Goal: Use online tool/utility: Utilize a website feature to perform a specific function

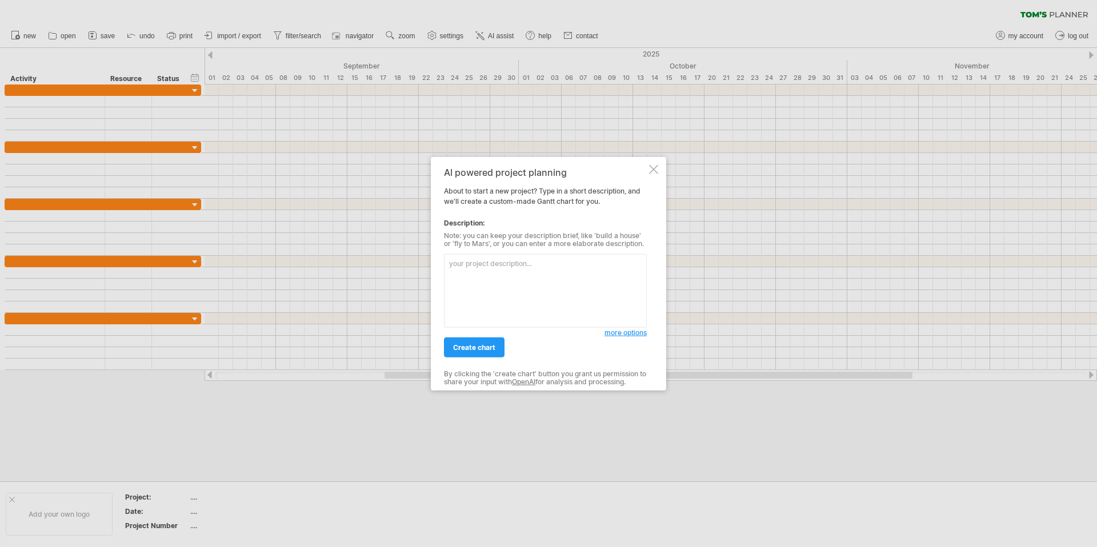
type textarea "[PERSON_NAME]’s Planner"
paste textarea "九月北宜區推進排程 第一個月 第一週 主管訓（9/3） 第二週 區域訓練完成並完成執行前問卷 第三～四週 專案執行 第二個月 第一～二週 專案執行 第三週 區…"
type textarea "九月北宜區推進排程 第一個月 第一週 主管訓（9/3） 第二週 區域訓練完成並完成執行前問卷 第三～四週 專案執行 第二個月 第一～二週 專案執行 第三週 區…"
click at [487, 345] on span "create chart" at bounding box center [474, 347] width 42 height 9
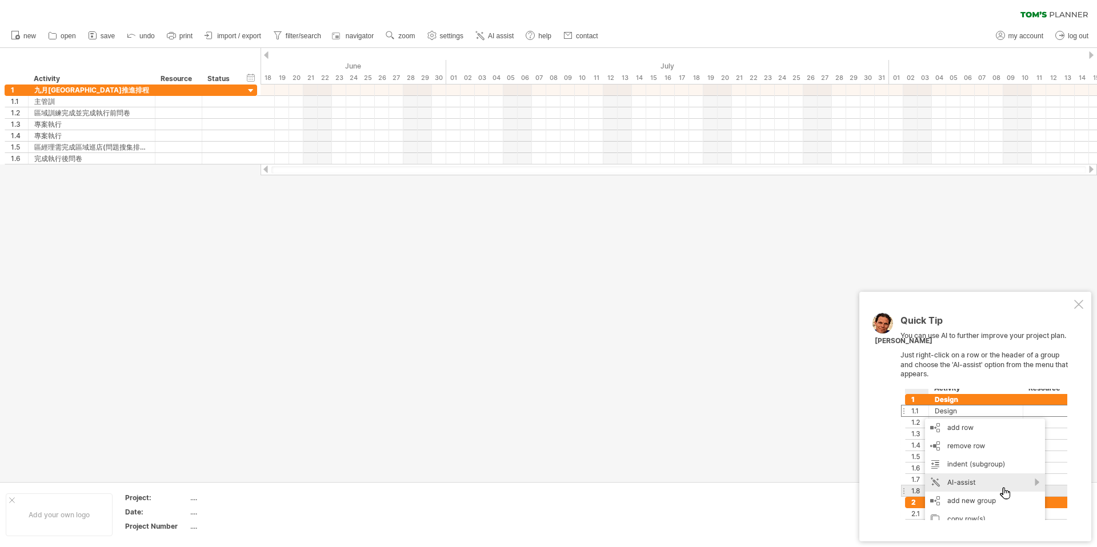
click at [1079, 304] on div at bounding box center [1078, 304] width 9 height 9
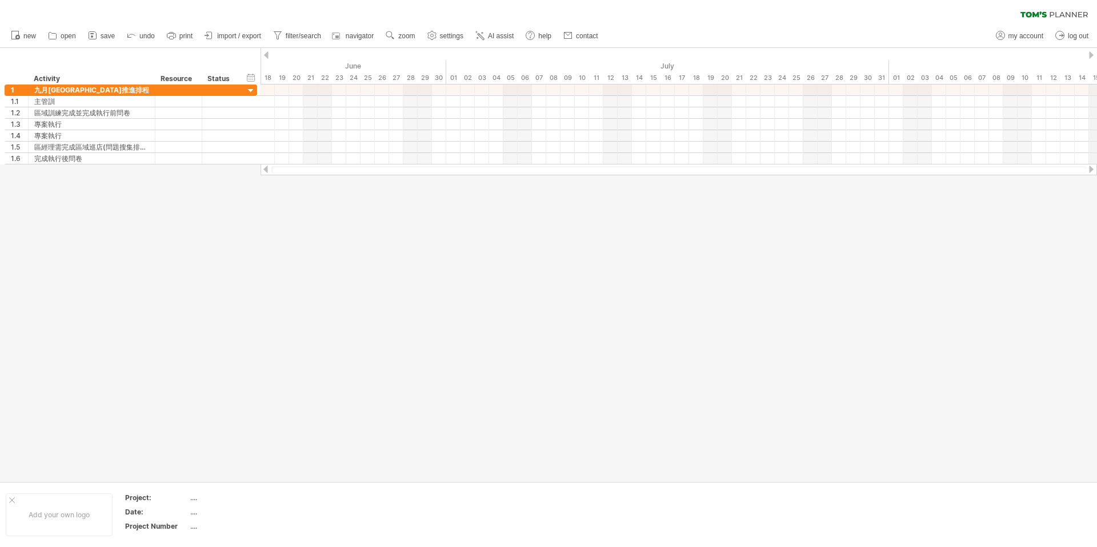
click at [1090, 54] on div at bounding box center [1091, 54] width 5 height 7
click at [941, 93] on div at bounding box center [679, 90] width 837 height 11
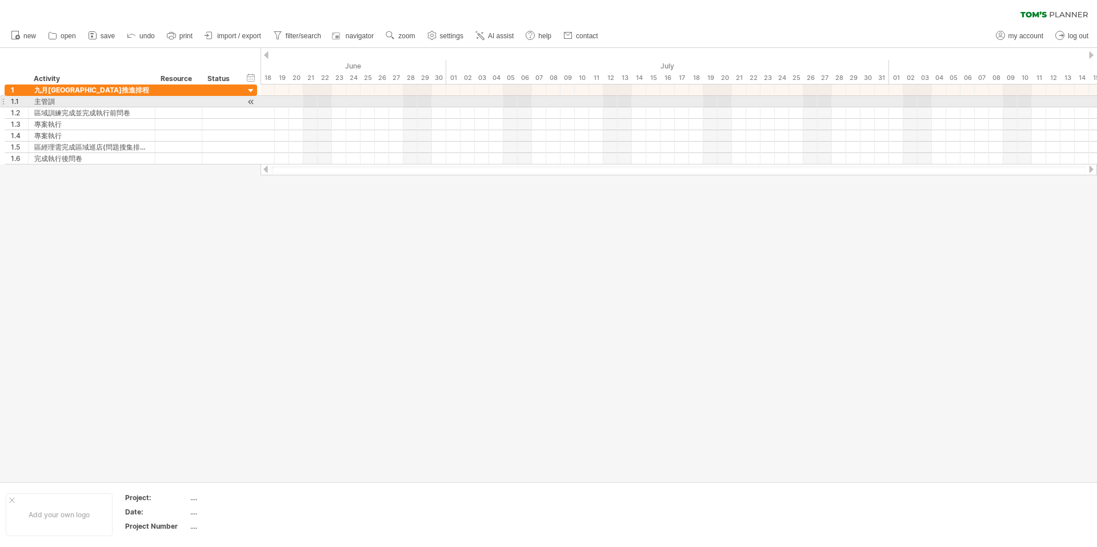
click at [941, 100] on div at bounding box center [679, 101] width 837 height 11
